Goal: Task Accomplishment & Management: Manage account settings

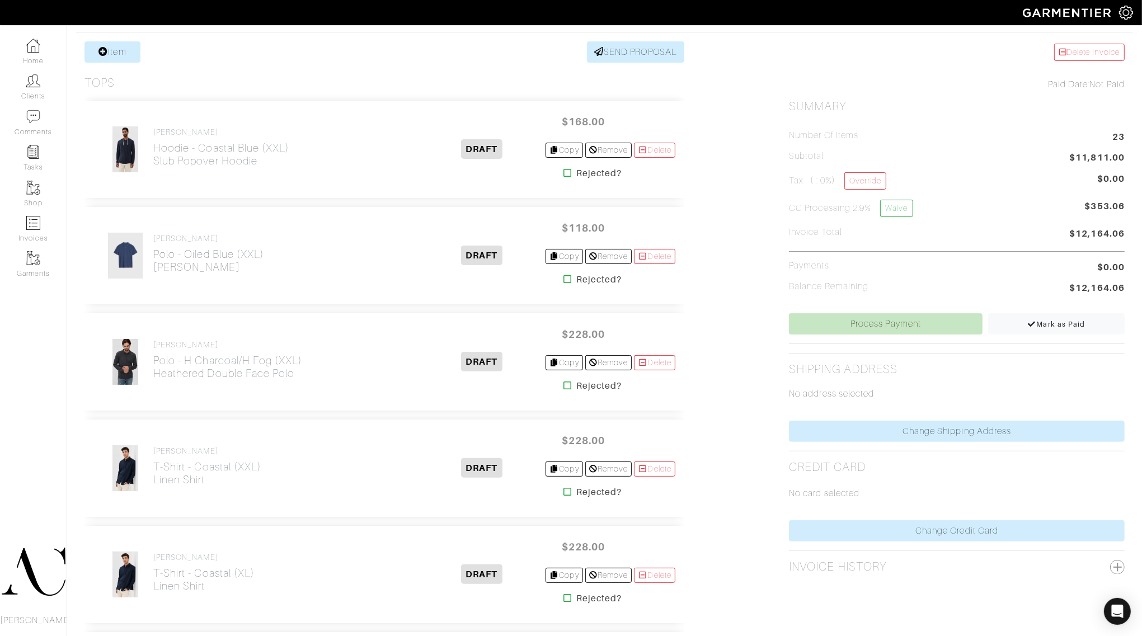
scroll to position [210, 0]
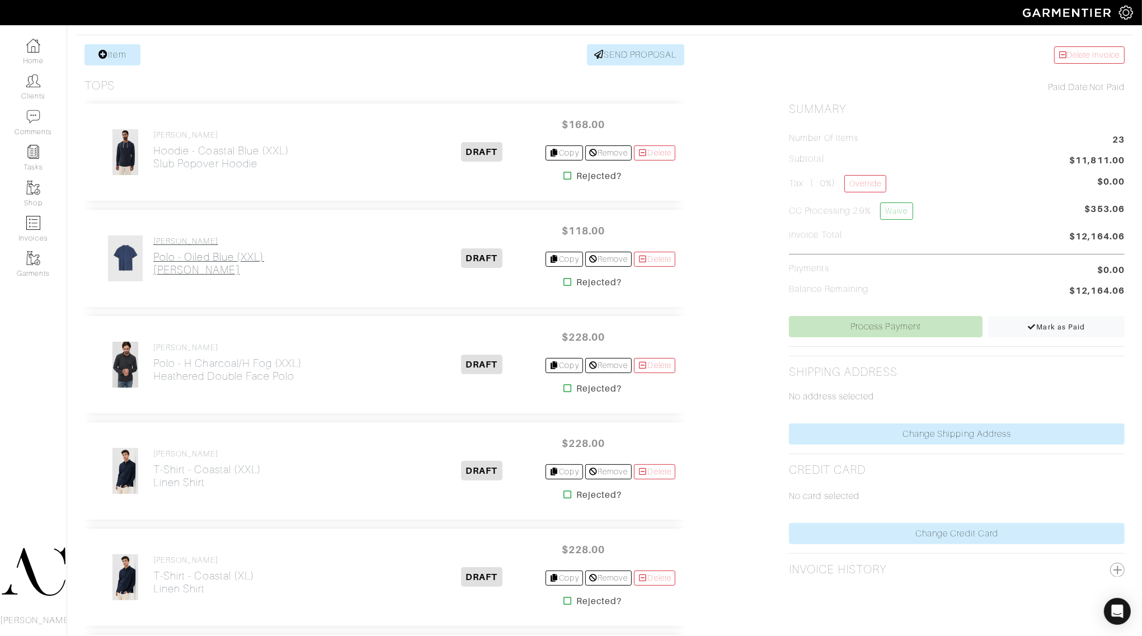
click at [187, 259] on h2 "Polo - Oiled Blue (XXL) VICTOR POLO" at bounding box center [208, 264] width 111 height 26
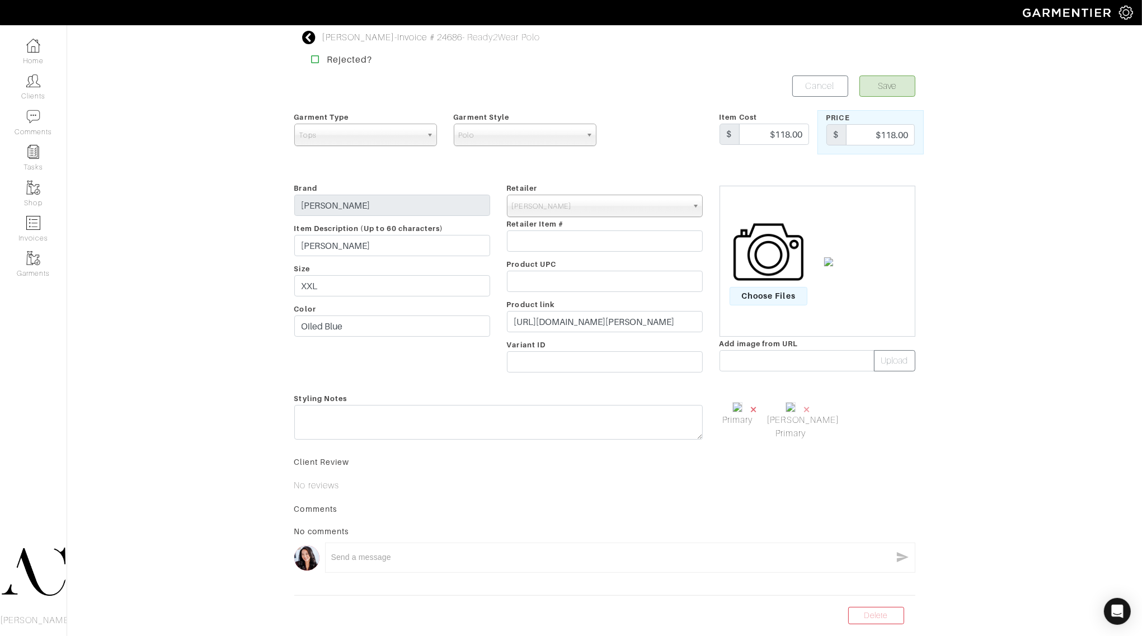
click at [753, 408] on span "×" at bounding box center [753, 409] width 9 height 15
click at [837, 358] on input "text" at bounding box center [796, 360] width 155 height 21
click at [781, 309] on div "Choose Files" at bounding box center [817, 261] width 196 height 151
click at [782, 305] on span "Choose Files" at bounding box center [768, 296] width 78 height 18
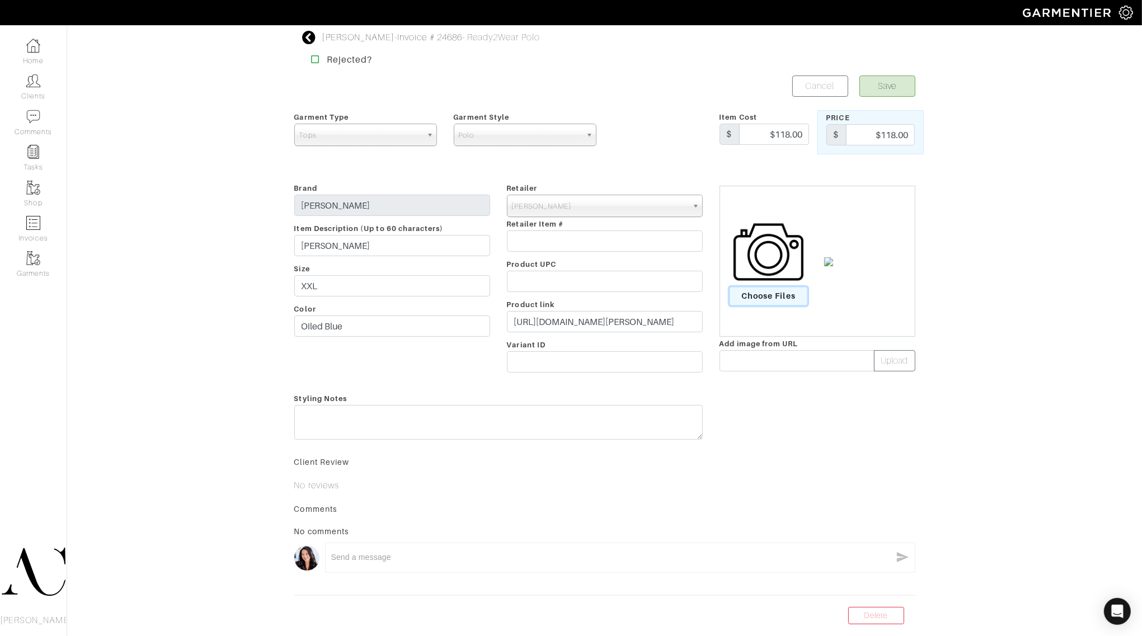
click at [0, 0] on input "Choose Files" at bounding box center [0, 0] width 0 height 0
click at [737, 455] on img at bounding box center [738, 431] width 48 height 63
click at [748, 449] on img at bounding box center [738, 431] width 48 height 63
click at [746, 449] on img at bounding box center [738, 431] width 48 height 63
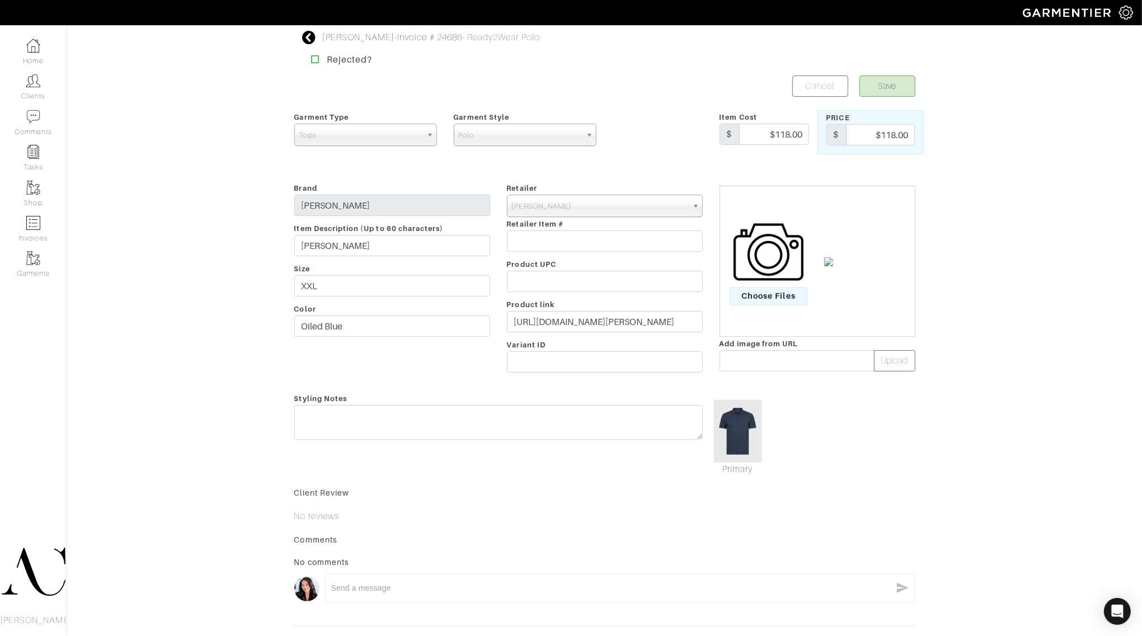
click at [746, 446] on img at bounding box center [738, 431] width 48 height 63
click at [744, 432] on img at bounding box center [738, 431] width 48 height 63
click at [785, 293] on span "Choose Files" at bounding box center [768, 296] width 78 height 18
click at [0, 0] on input "Choose Files" at bounding box center [0, 0] width 0 height 0
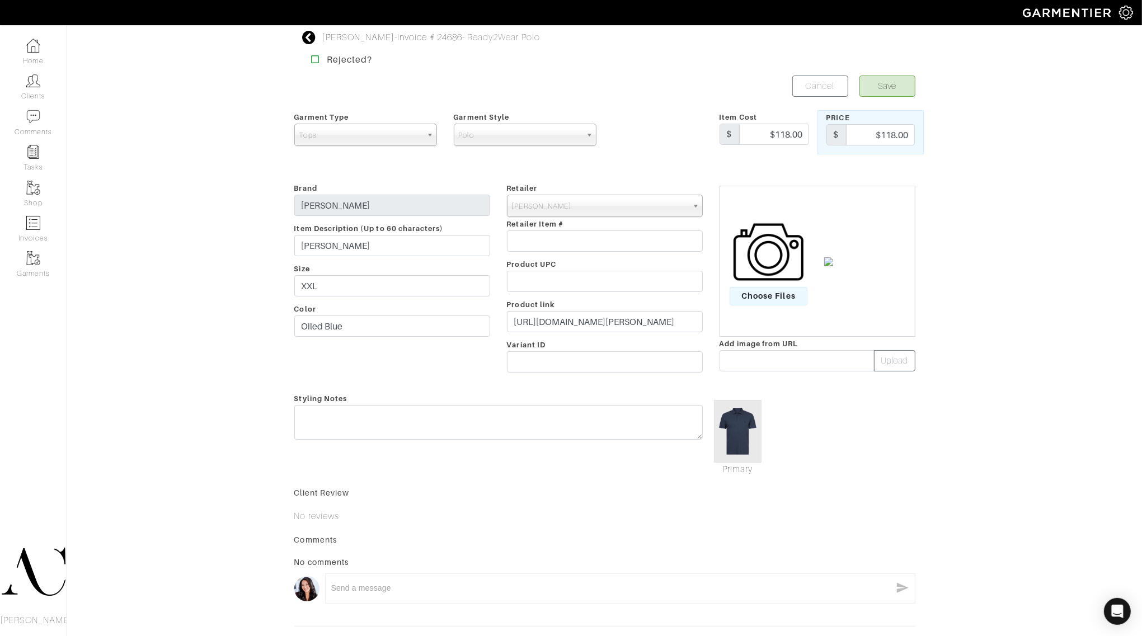
click at [752, 428] on img at bounding box center [738, 431] width 48 height 63
click at [741, 432] on img at bounding box center [738, 431] width 48 height 63
click at [891, 73] on div "Rob Foley - Invoice # 24686 - Ready2Wear Polo Rejected? Save Cancel Garment Typ…" at bounding box center [605, 340] width 638 height 618
click at [888, 83] on button "Save" at bounding box center [887, 86] width 56 height 21
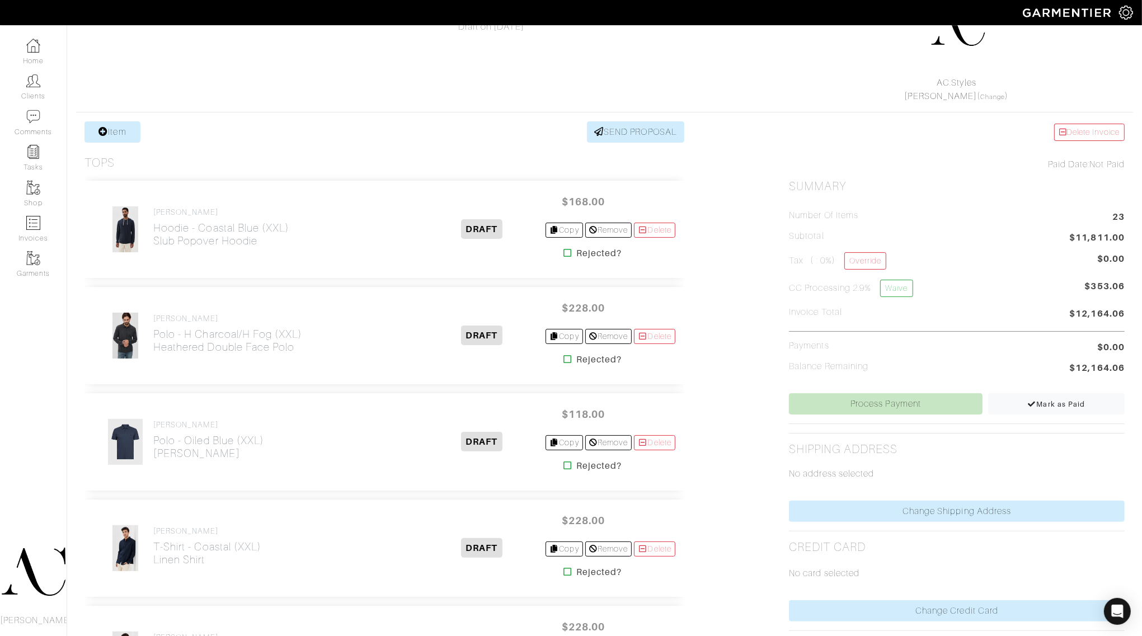
scroll to position [140, 0]
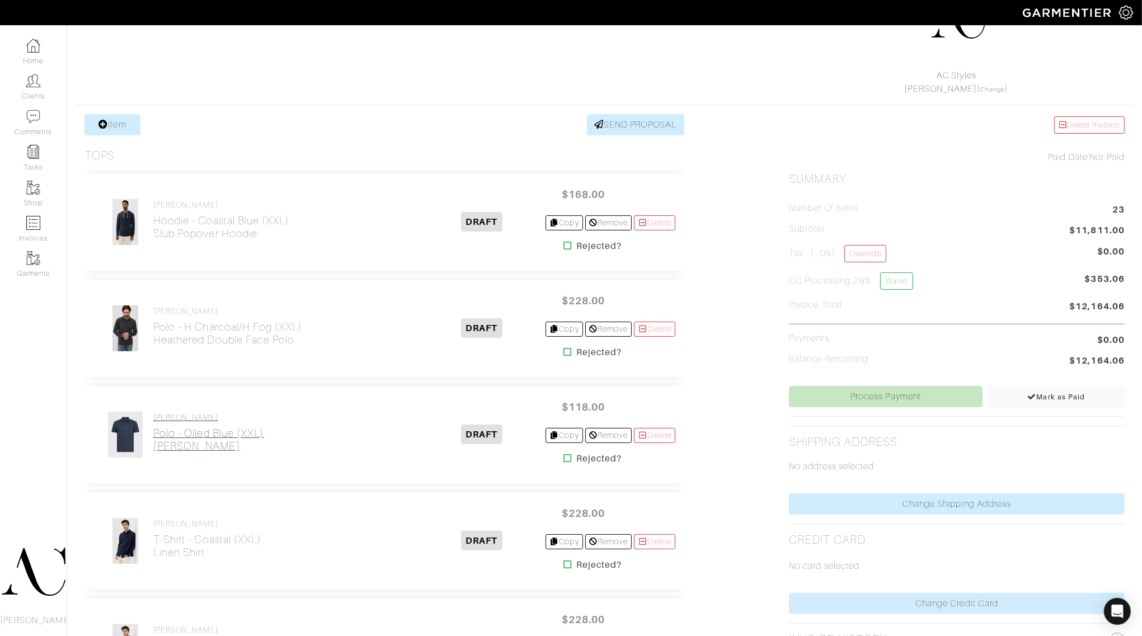
click at [188, 435] on h2 "Polo - Oiled Blue (XXL) [PERSON_NAME]" at bounding box center [208, 440] width 111 height 26
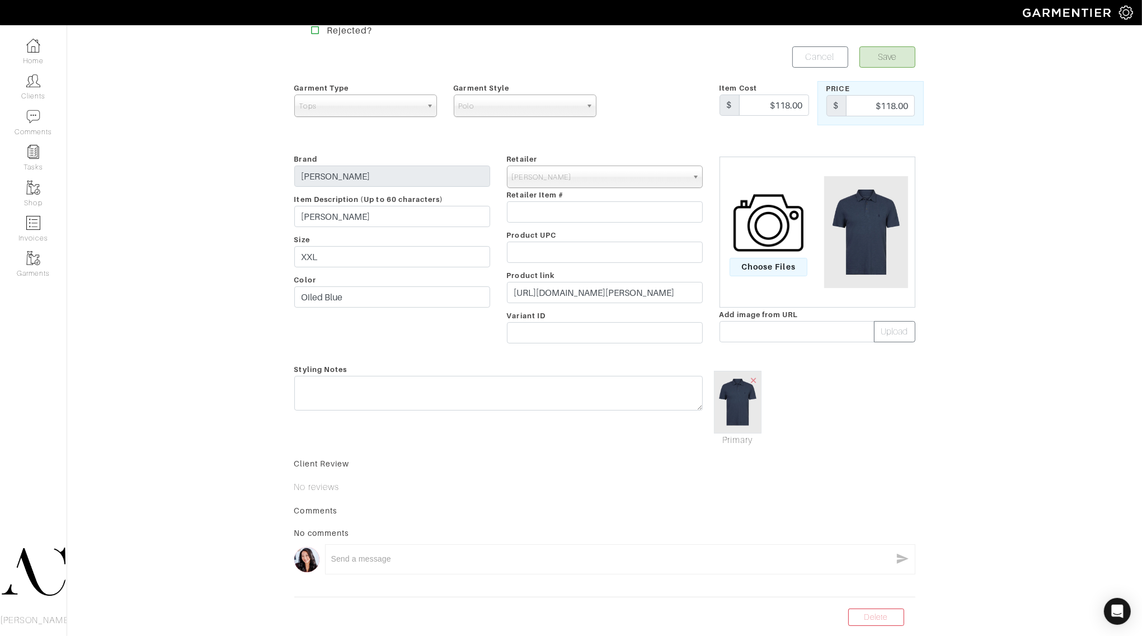
scroll to position [4, 0]
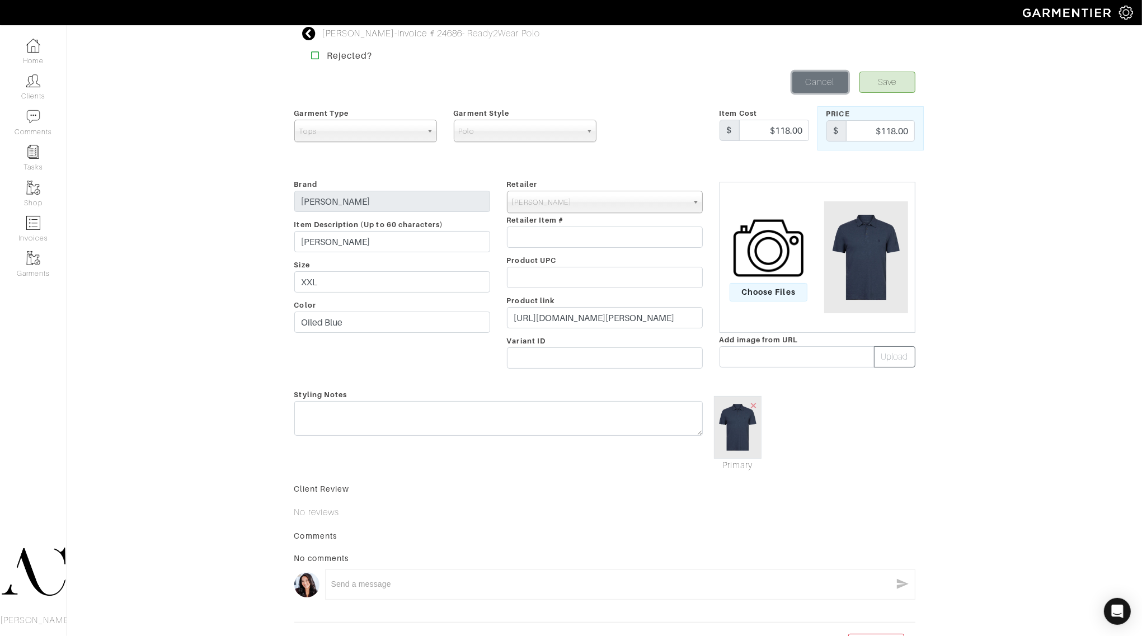
click at [823, 78] on link "Cancel" at bounding box center [820, 82] width 56 height 21
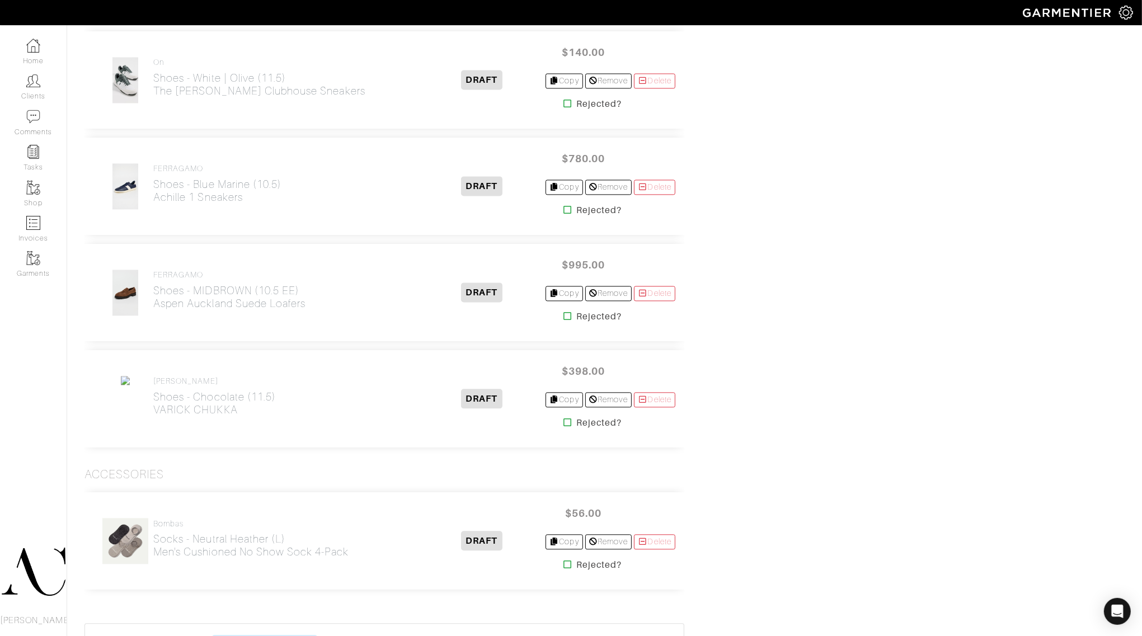
scroll to position [2517, 0]
click at [231, 403] on h2 "Shoes - Chocolate (11.5) VARICK CHUKKA" at bounding box center [214, 402] width 122 height 26
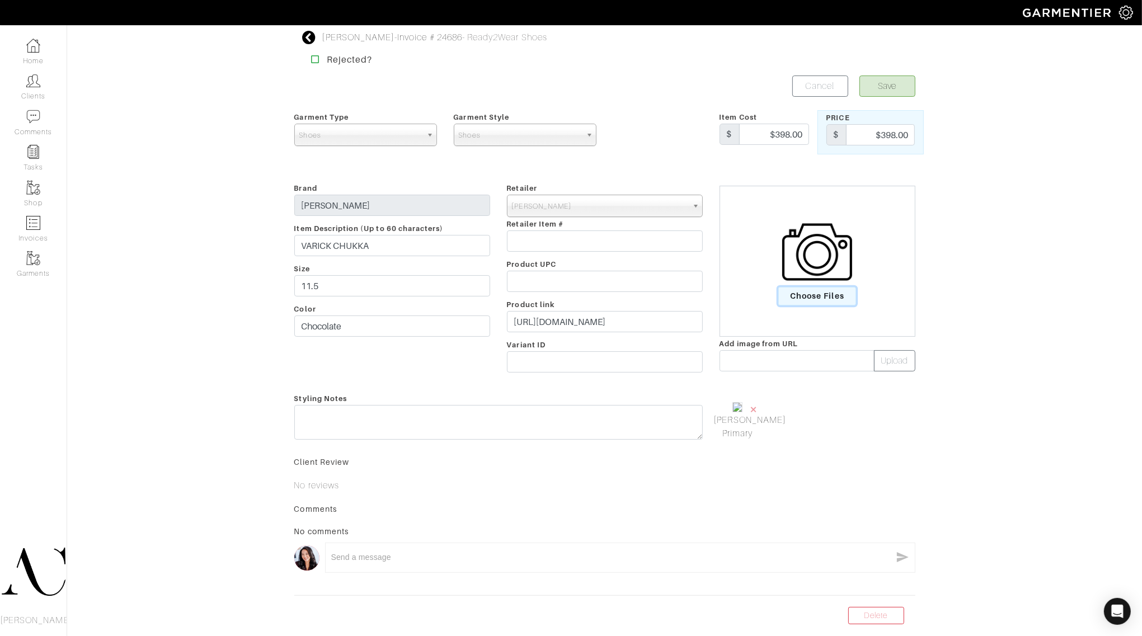
click at [827, 294] on span "Choose Files" at bounding box center [817, 296] width 78 height 18
click at [0, 0] on input "Choose Files" at bounding box center [0, 0] width 0 height 0
click at [809, 412] on span "×" at bounding box center [806, 409] width 9 height 15
click at [741, 436] on img at bounding box center [738, 431] width 48 height 63
click at [739, 466] on link "Mark As Primary" at bounding box center [738, 476] width 48 height 27
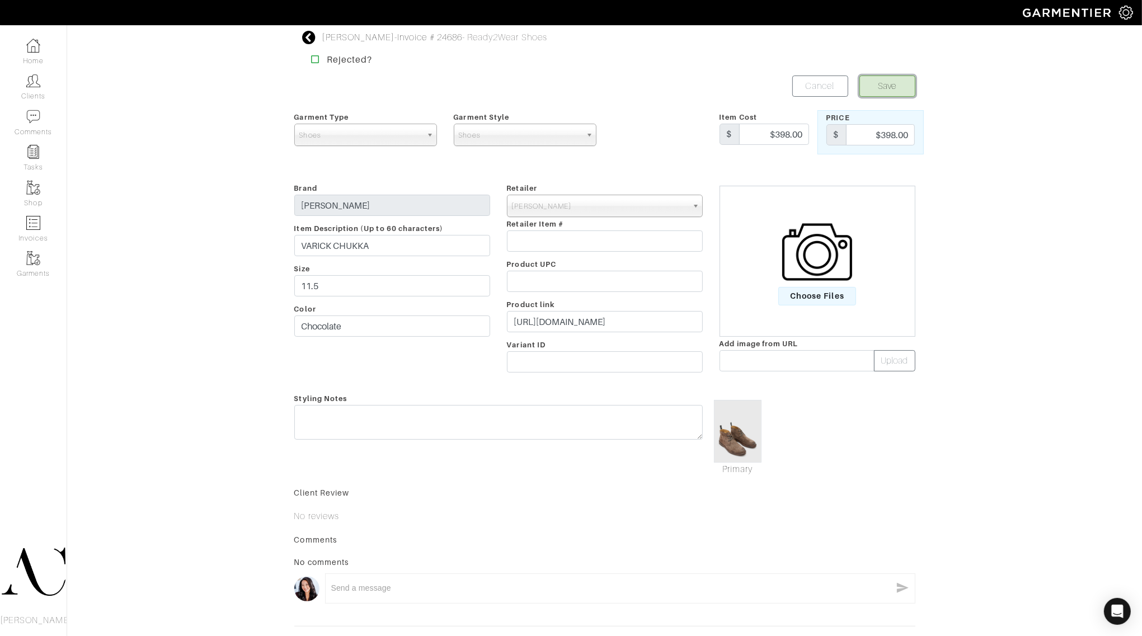
click at [885, 85] on button "Save" at bounding box center [887, 86] width 56 height 21
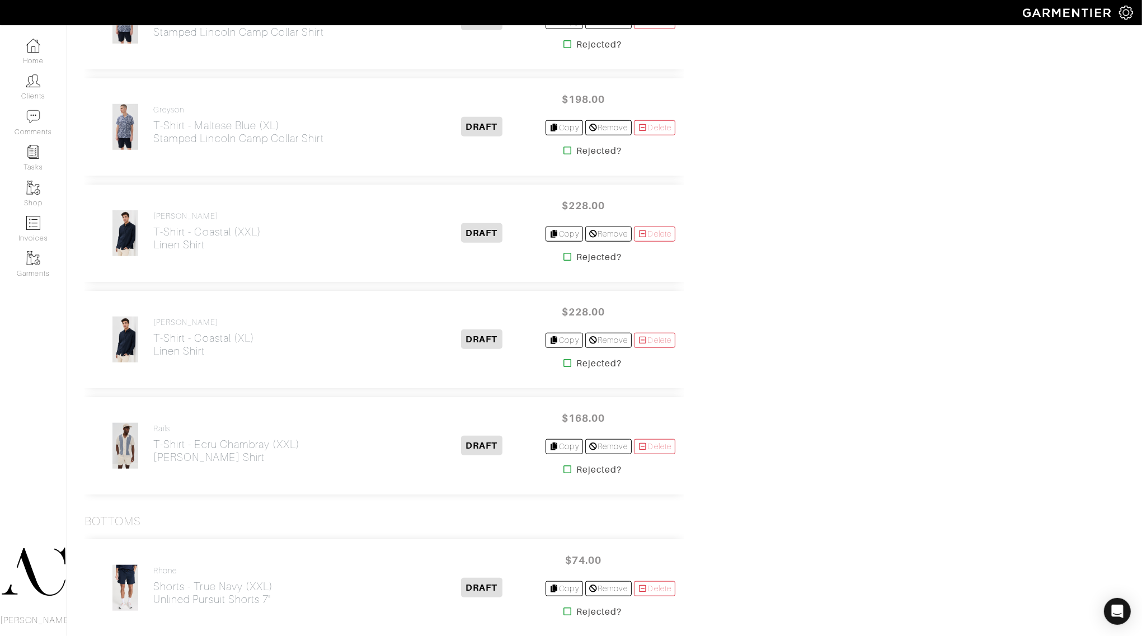
scroll to position [2293, 0]
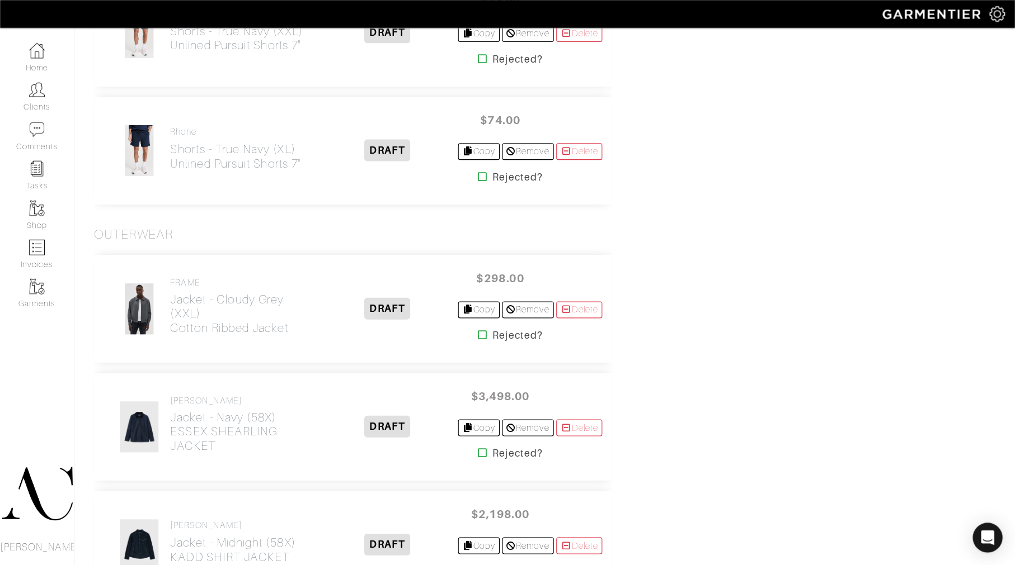
scroll to position [1536, 0]
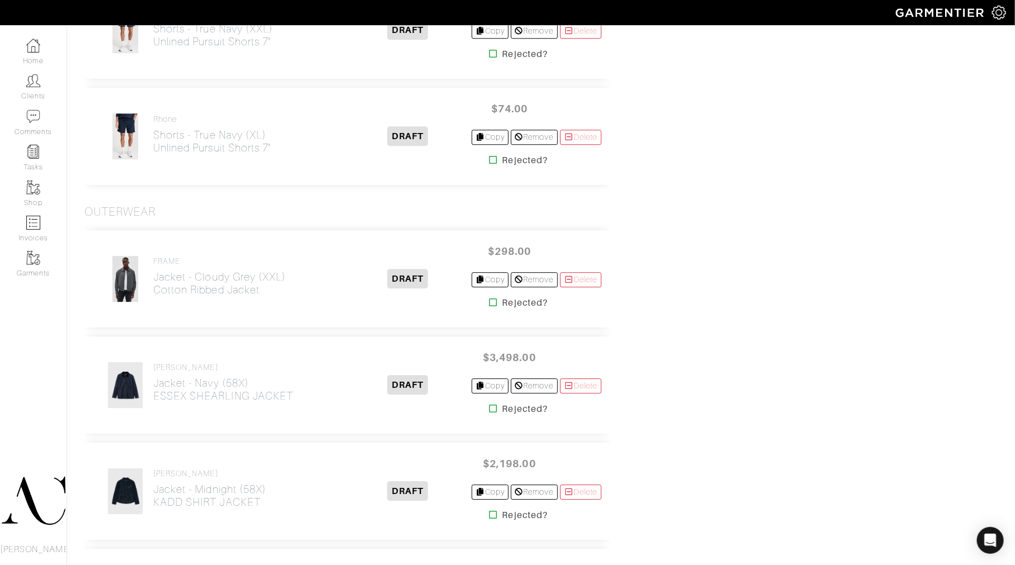
click at [629, 214] on div "Item SEND PROPOSAL Tops Vince Hoodie - Coastal Blue (XXL) Slub Popover Hoodie D…" at bounding box center [541, 201] width 930 height 2968
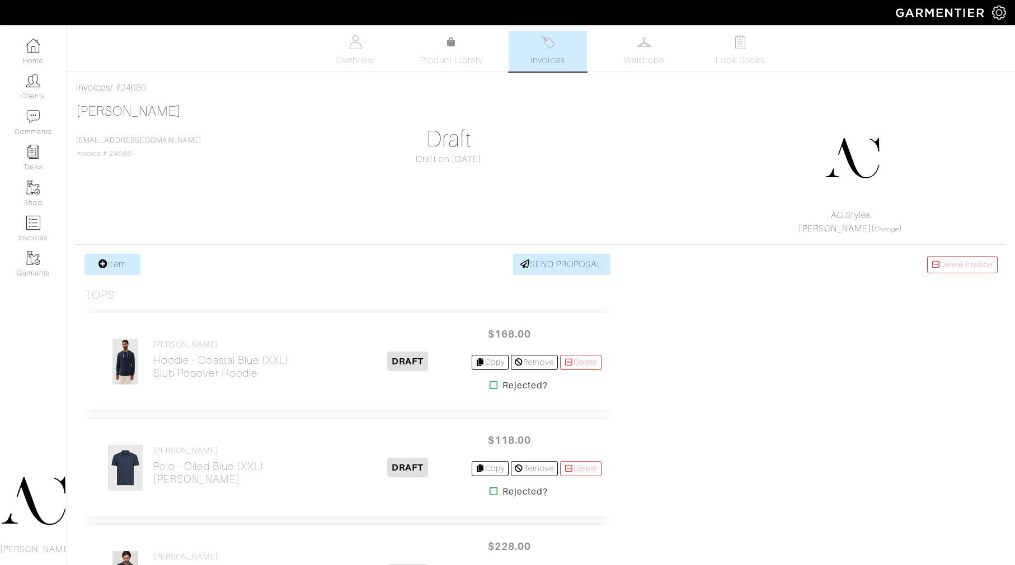
scroll to position [1536, 0]
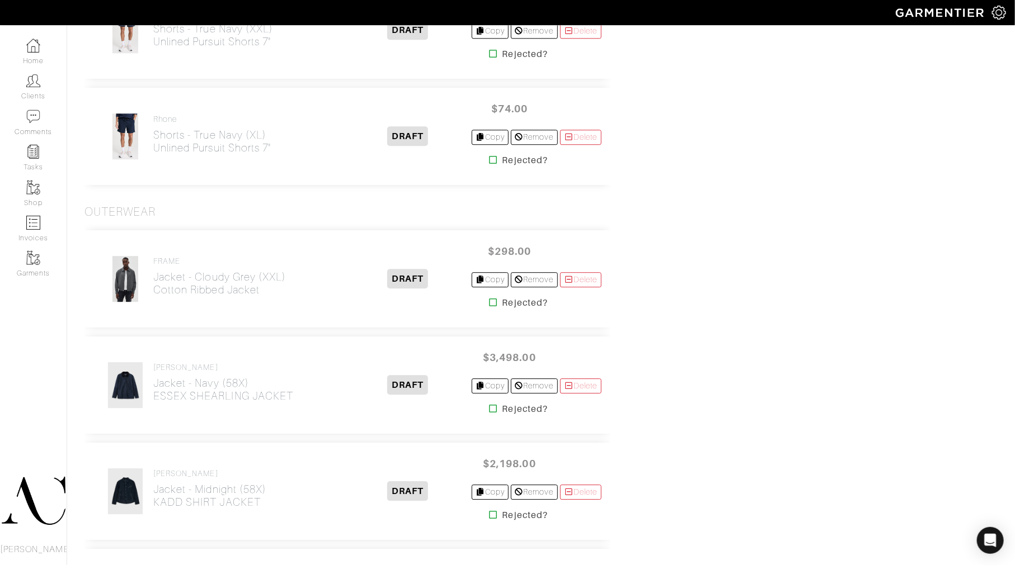
click at [788, 234] on div "Delete Invoice Paid Date: Not Paid Summary Number of Items 25 Subtotal $12,577.…" at bounding box center [851, 201] width 310 height 2968
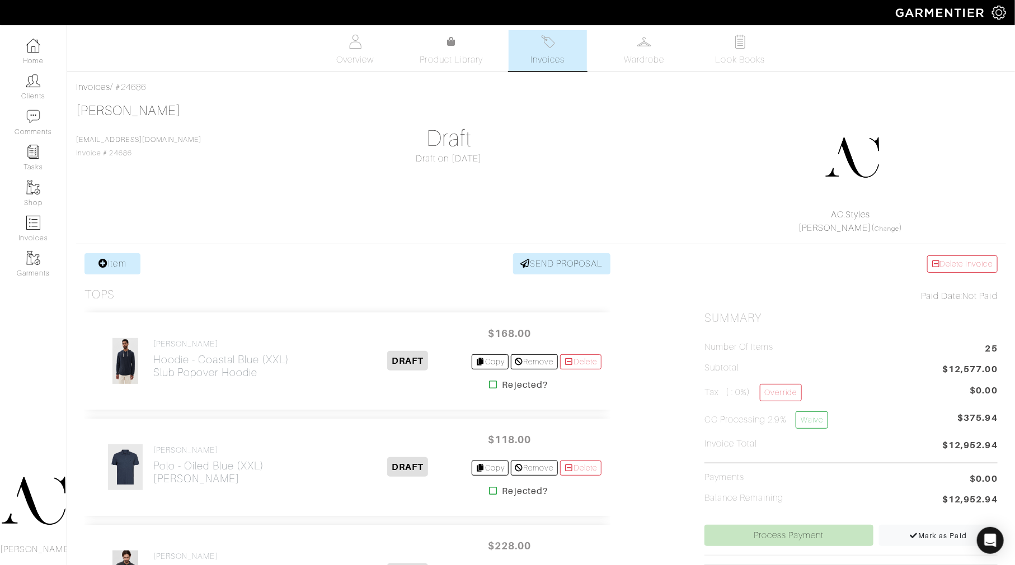
scroll to position [0, 0]
click at [708, 147] on div "AC.Styles [PERSON_NAME] ( Change )" at bounding box center [851, 172] width 310 height 128
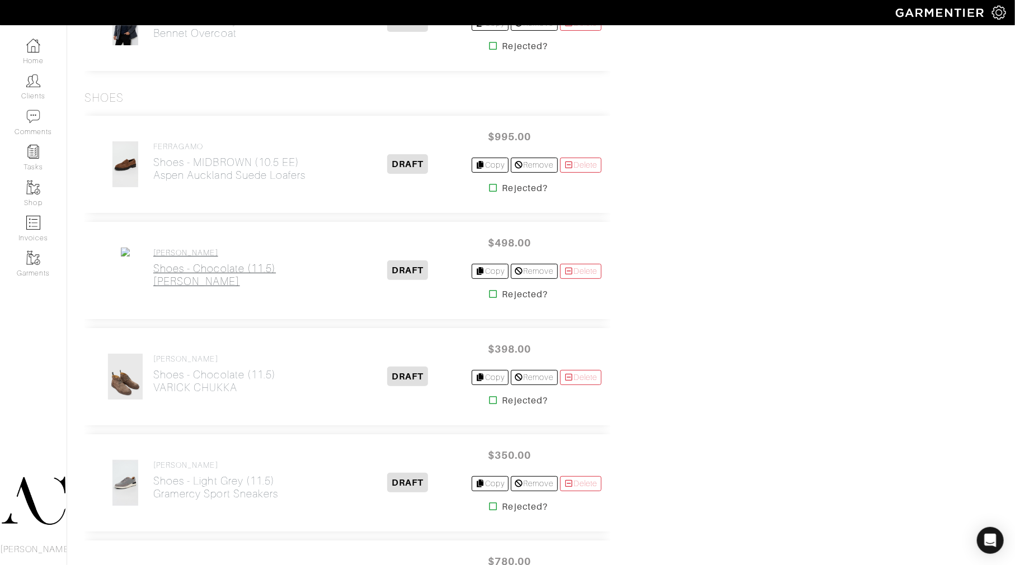
click at [204, 265] on h2 "Shoes - Chocolate (11.5) FREEMAN CHELSEA" at bounding box center [214, 275] width 122 height 26
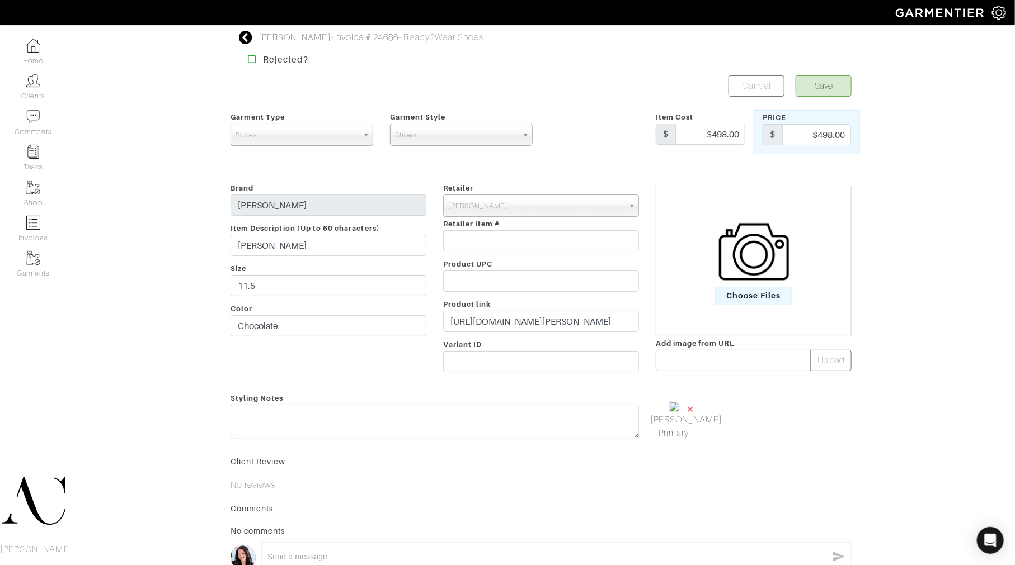
click at [694, 414] on span "×" at bounding box center [690, 409] width 9 height 15
click at [758, 298] on span "Choose Files" at bounding box center [754, 296] width 78 height 18
click at [0, 0] on input "Choose Files" at bounding box center [0, 0] width 0 height 0
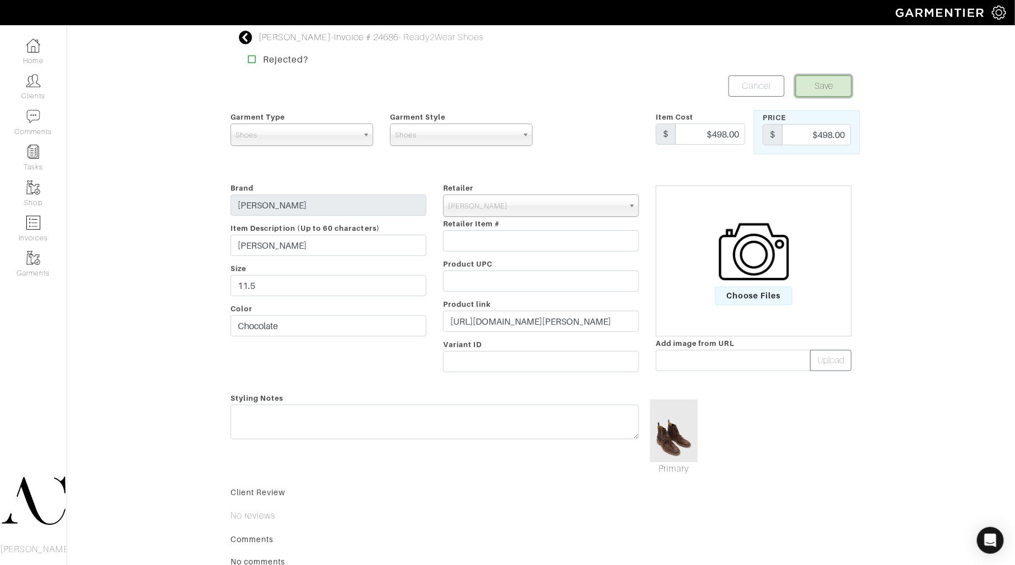
click at [821, 77] on button "Save" at bounding box center [823, 86] width 56 height 21
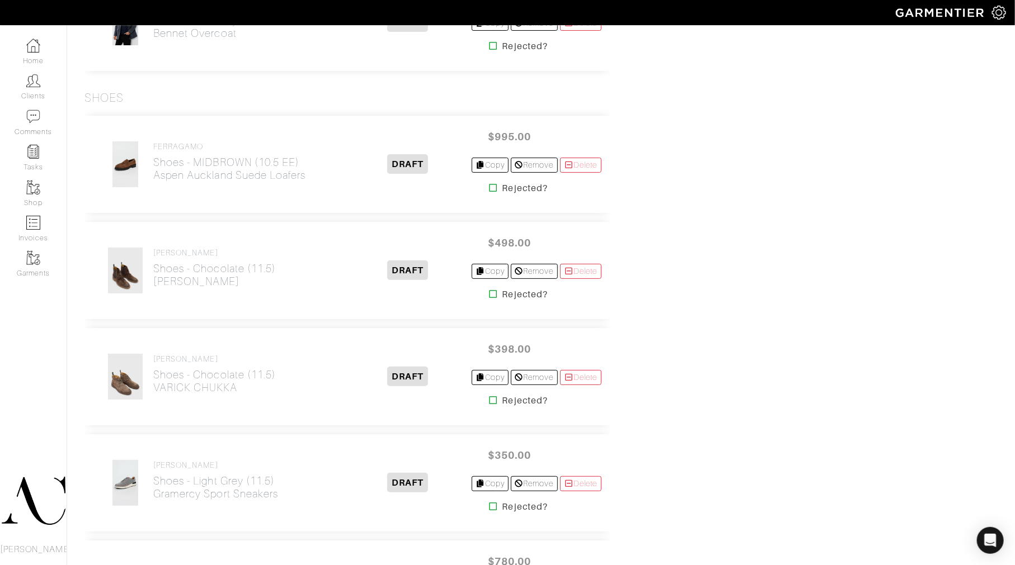
scroll to position [2325, 0]
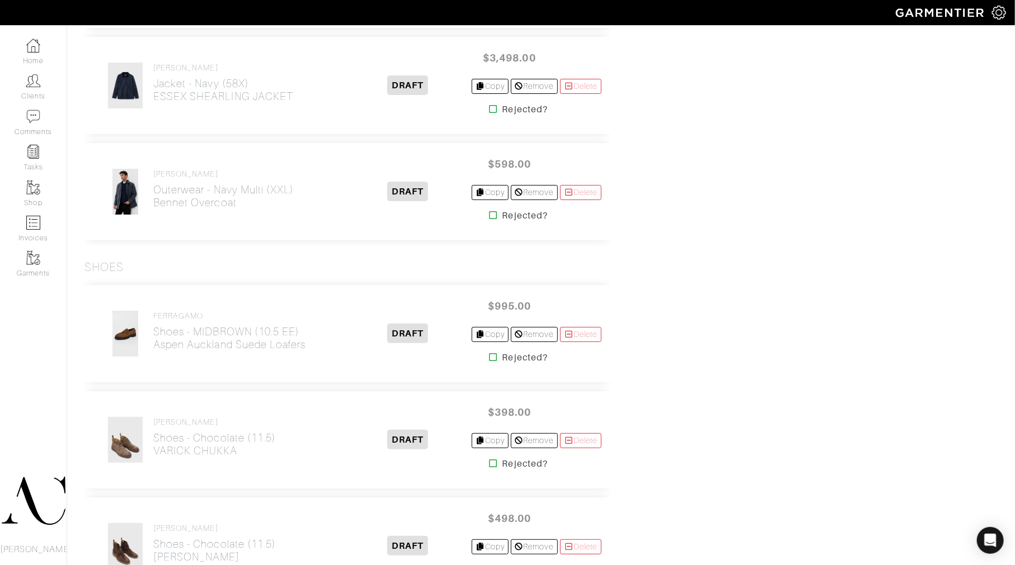
scroll to position [2179, 0]
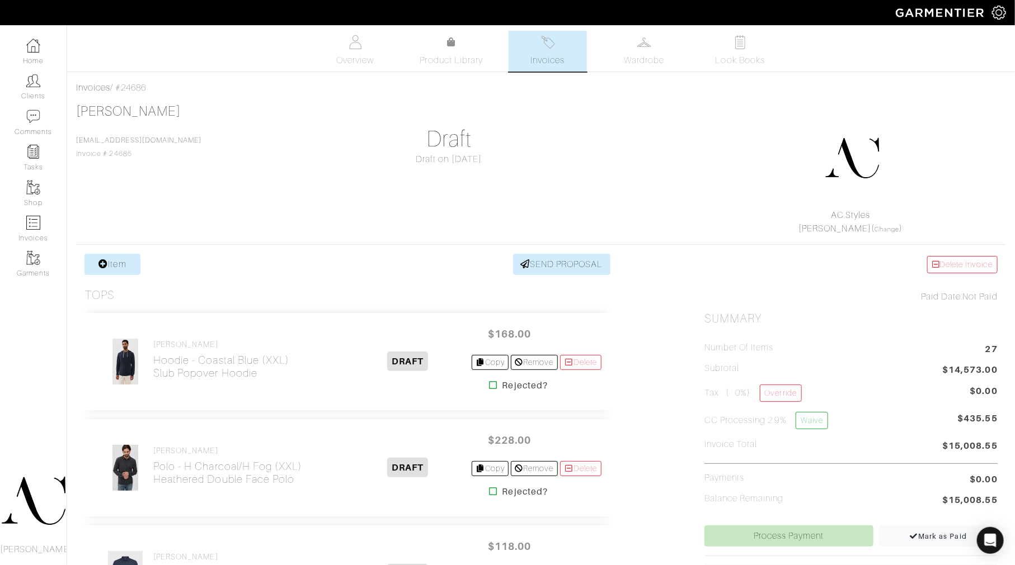
scroll to position [1651, 0]
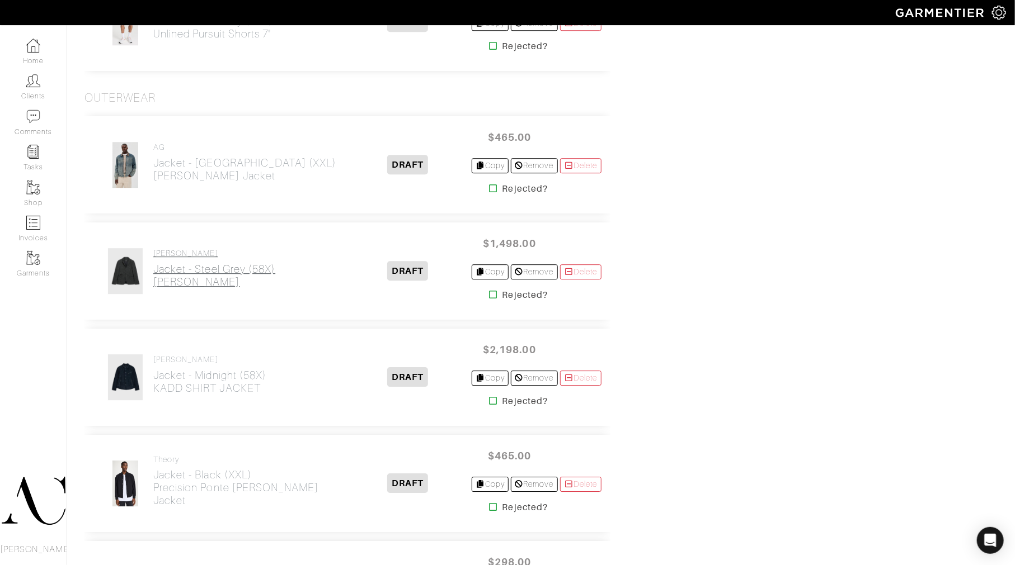
click at [229, 277] on h2 "Jacket - Steel Grey (58X) WALLACE JACKET" at bounding box center [214, 276] width 122 height 26
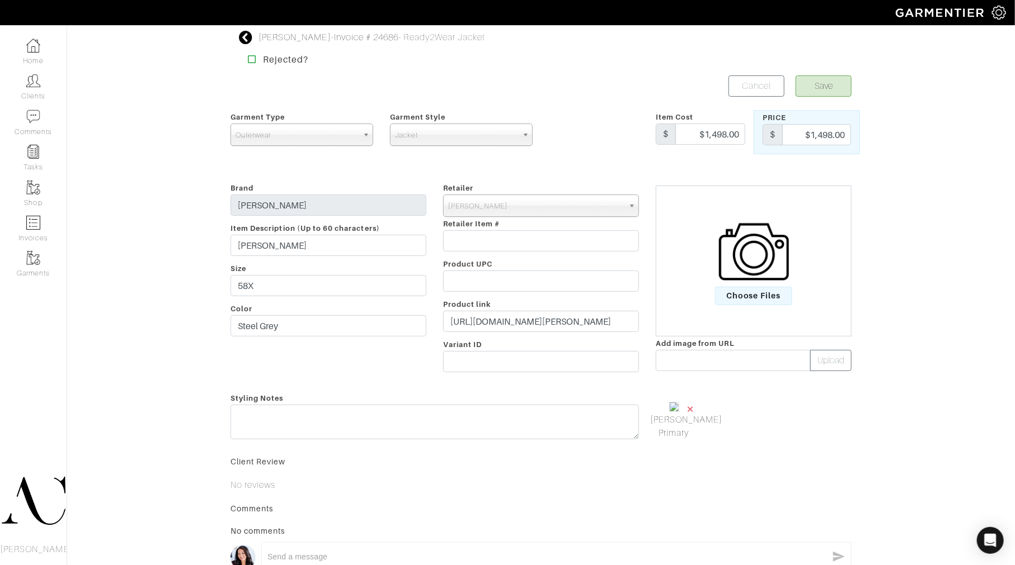
click at [688, 408] on span "×" at bounding box center [690, 409] width 9 height 15
click at [822, 359] on button "Upload" at bounding box center [830, 360] width 41 height 21
click at [743, 295] on span "Choose Files" at bounding box center [754, 296] width 78 height 18
click at [0, 0] on input "Choose Files" at bounding box center [0, 0] width 0 height 0
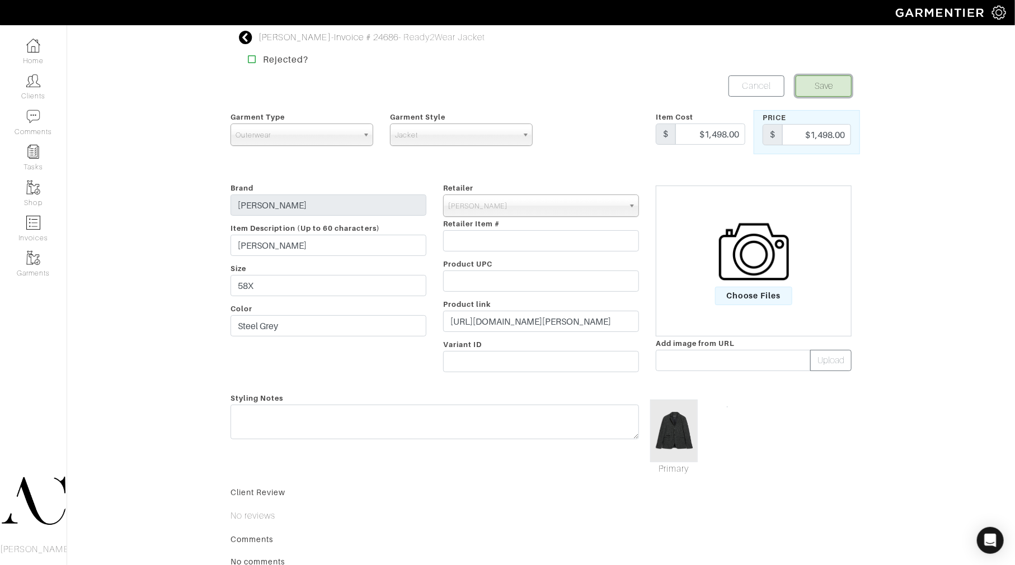
click at [811, 86] on button "Save" at bounding box center [823, 86] width 56 height 21
click at [808, 87] on button "Save" at bounding box center [823, 86] width 56 height 21
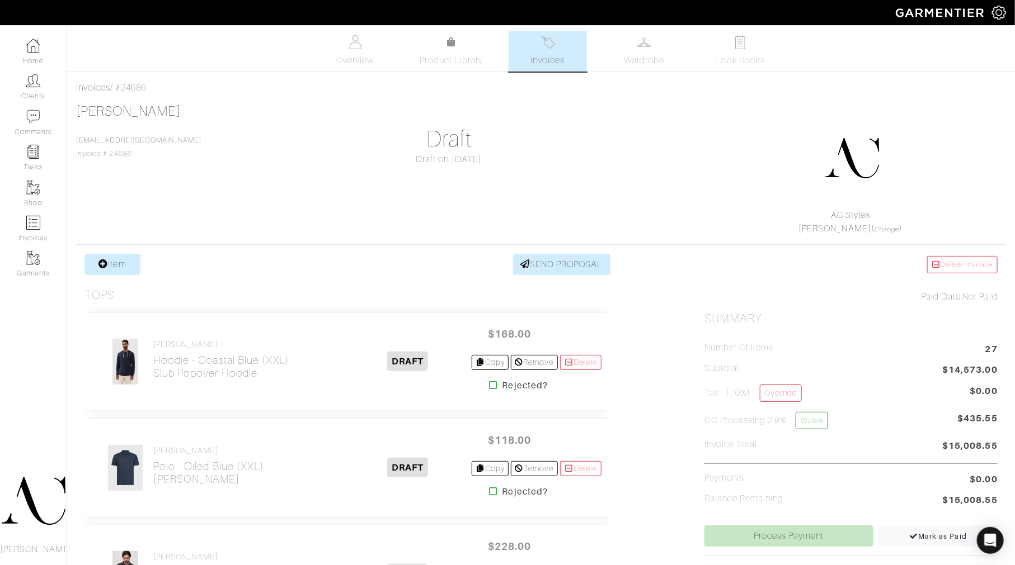
click at [565, 224] on div "Rob Foley Rfoley@vegasgoldenknights.com Invoice # 24686 Draft Draft on 09/25/25…" at bounding box center [541, 169] width 930 height 132
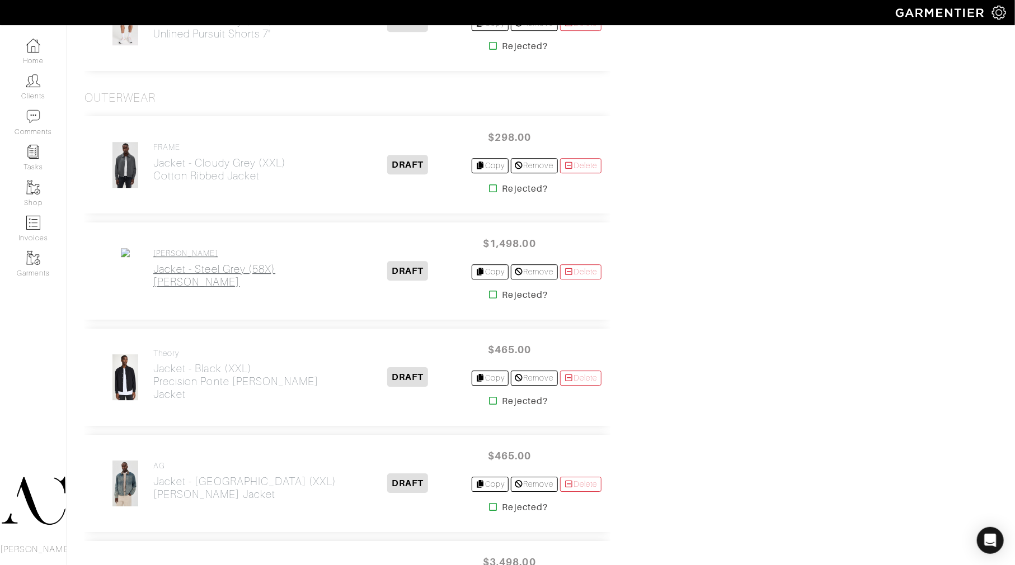
click at [197, 276] on h2 "Jacket - Steel Grey (58X) WALLACE JACKET" at bounding box center [214, 276] width 122 height 26
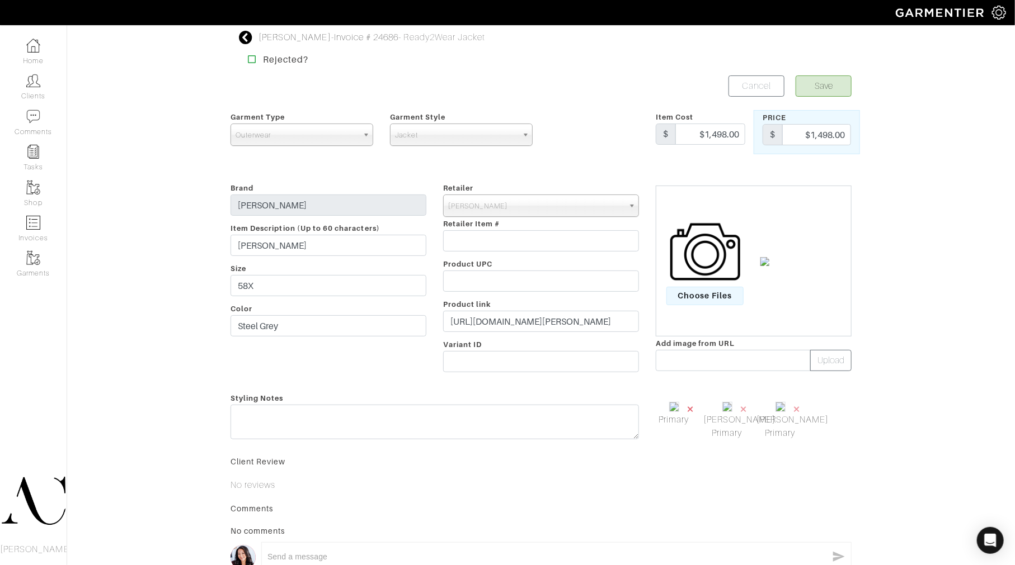
click at [690, 409] on span "×" at bounding box center [690, 409] width 9 height 15
click at [705, 294] on span "Choose Files" at bounding box center [705, 296] width 78 height 18
click at [0, 0] on input "Choose Files" at bounding box center [0, 0] width 0 height 0
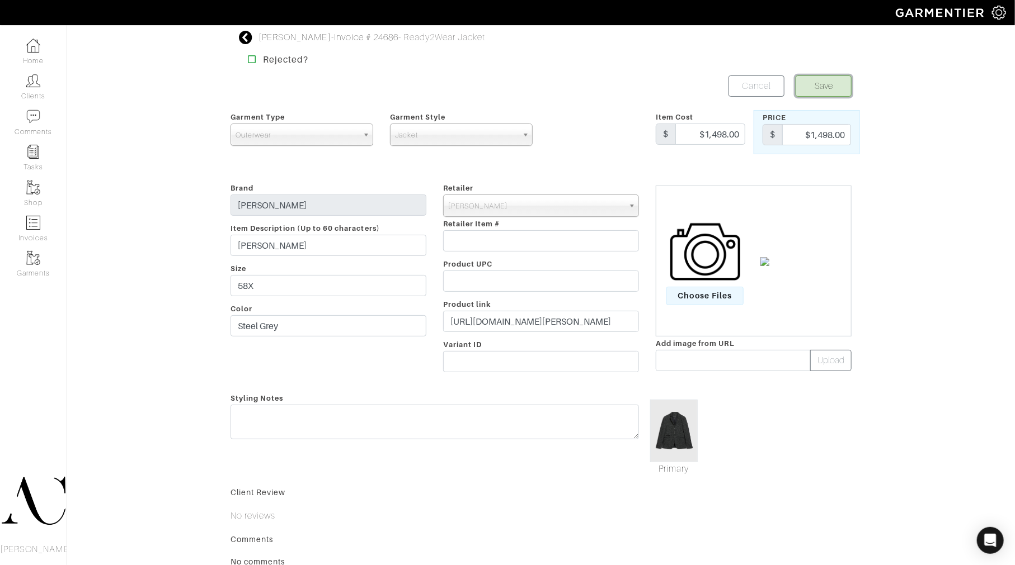
click at [826, 89] on button "Save" at bounding box center [823, 86] width 56 height 21
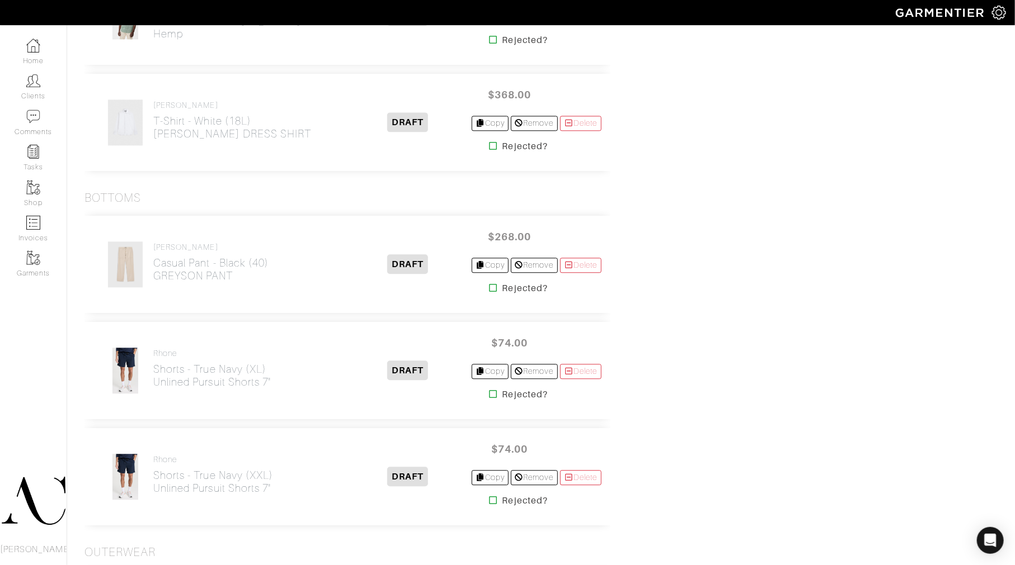
scroll to position [1305, 0]
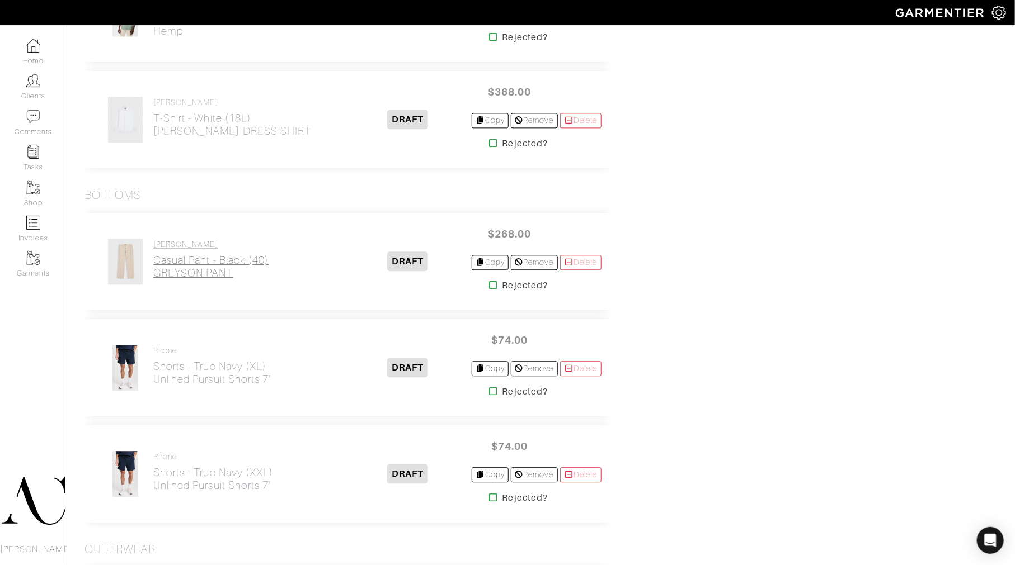
click at [238, 270] on h2 "Casual Pant - Black (40) GREYSON PANT" at bounding box center [210, 267] width 115 height 26
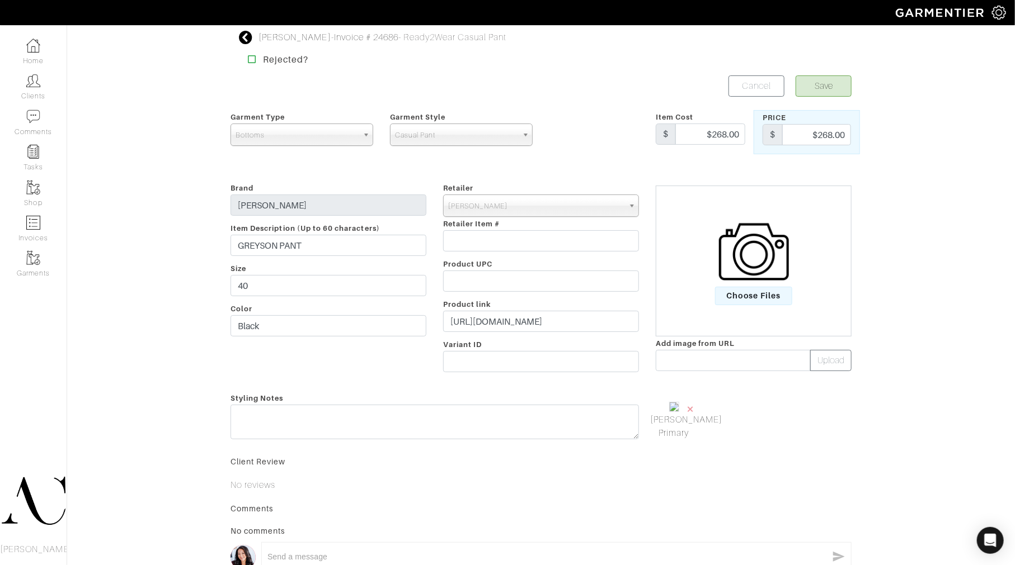
click at [686, 410] on span "×" at bounding box center [690, 409] width 9 height 15
click at [747, 299] on span "Choose Files" at bounding box center [754, 296] width 78 height 18
click at [0, 0] on input "Choose Files" at bounding box center [0, 0] width 0 height 0
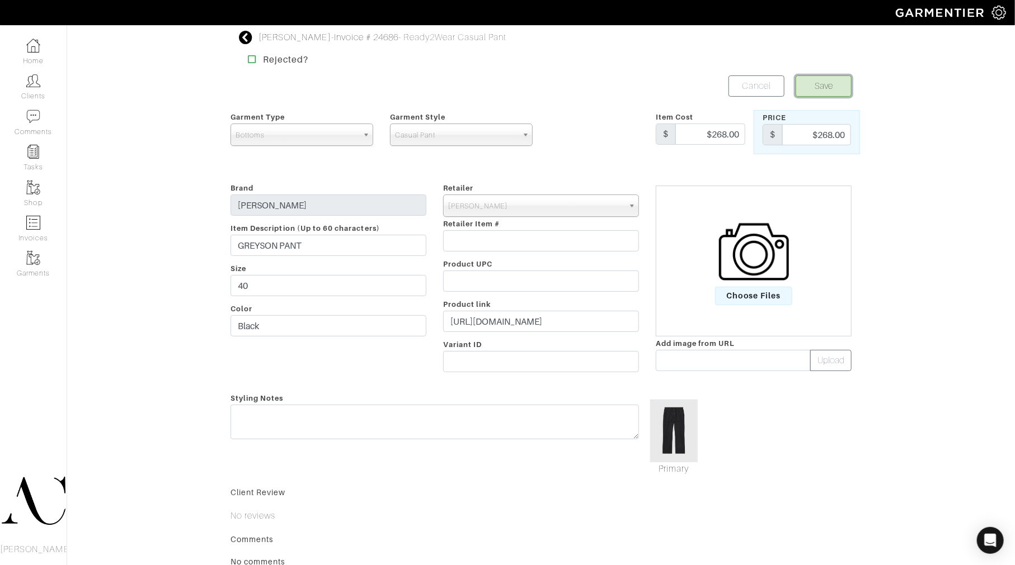
click at [826, 90] on button "Save" at bounding box center [823, 86] width 56 height 21
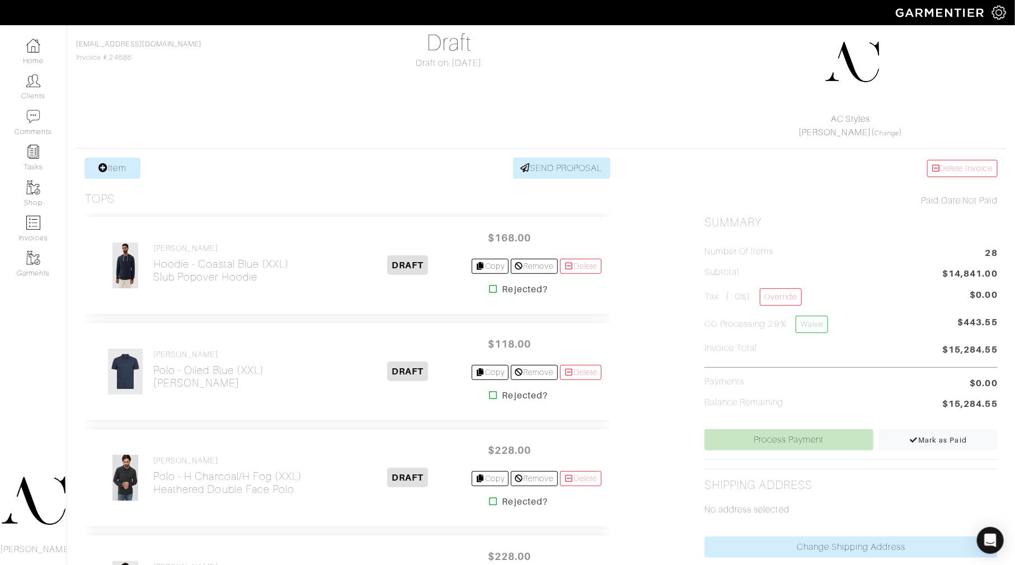
scroll to position [186, 0]
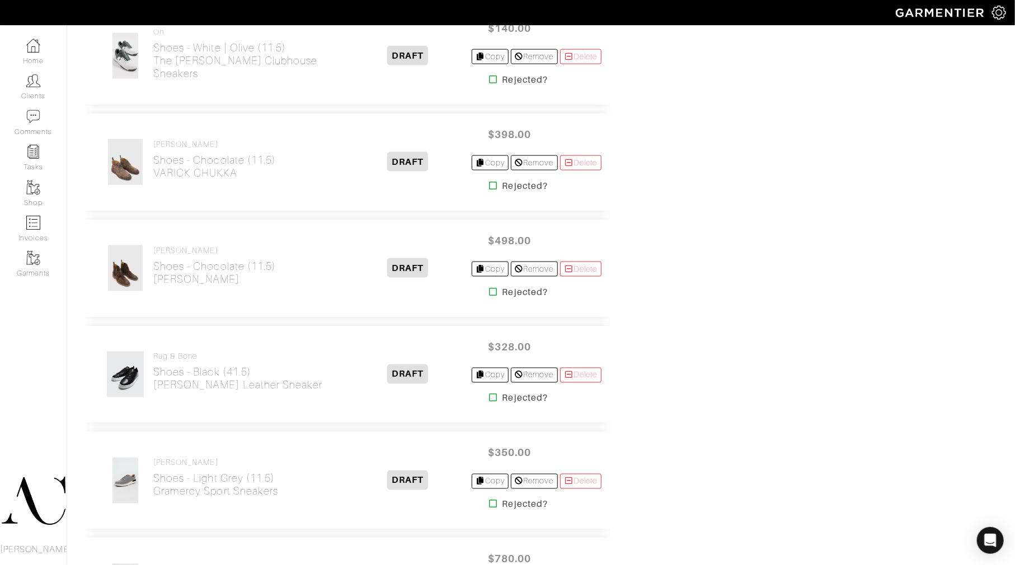
scroll to position [3066, 0]
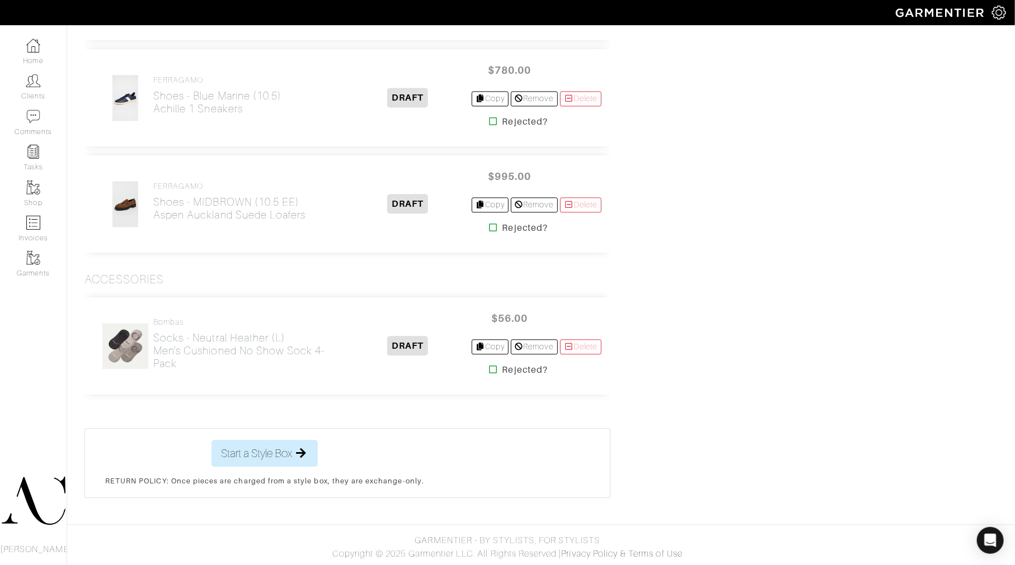
scroll to position [1402, 0]
